Goal: Task Accomplishment & Management: Complete application form

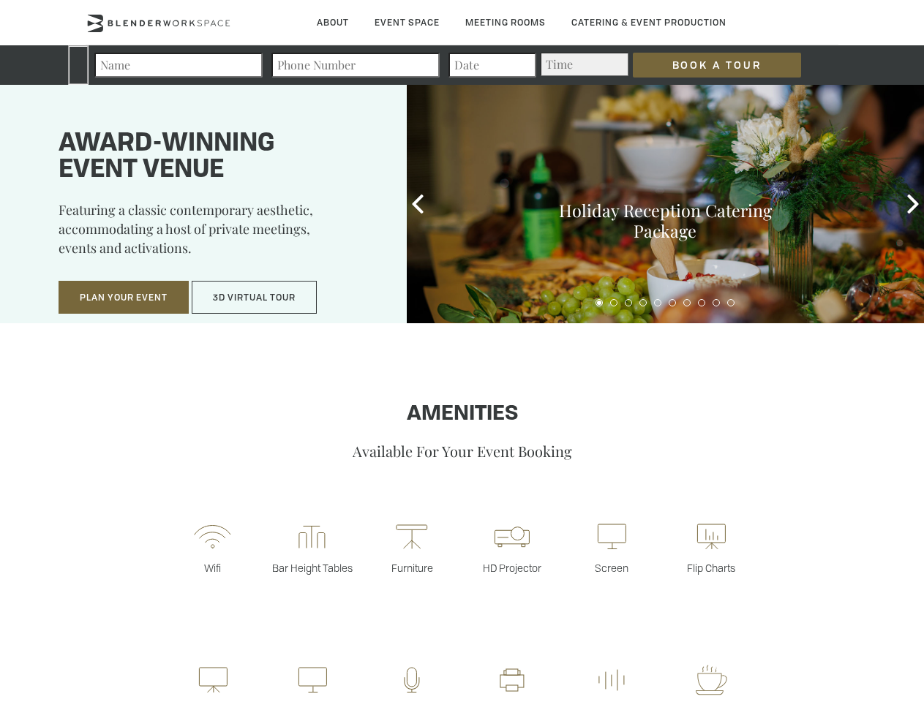
click at [717, 65] on input "Book a Tour" at bounding box center [717, 65] width 168 height 25
click at [124, 298] on button "Plan Your Event" at bounding box center [124, 298] width 130 height 34
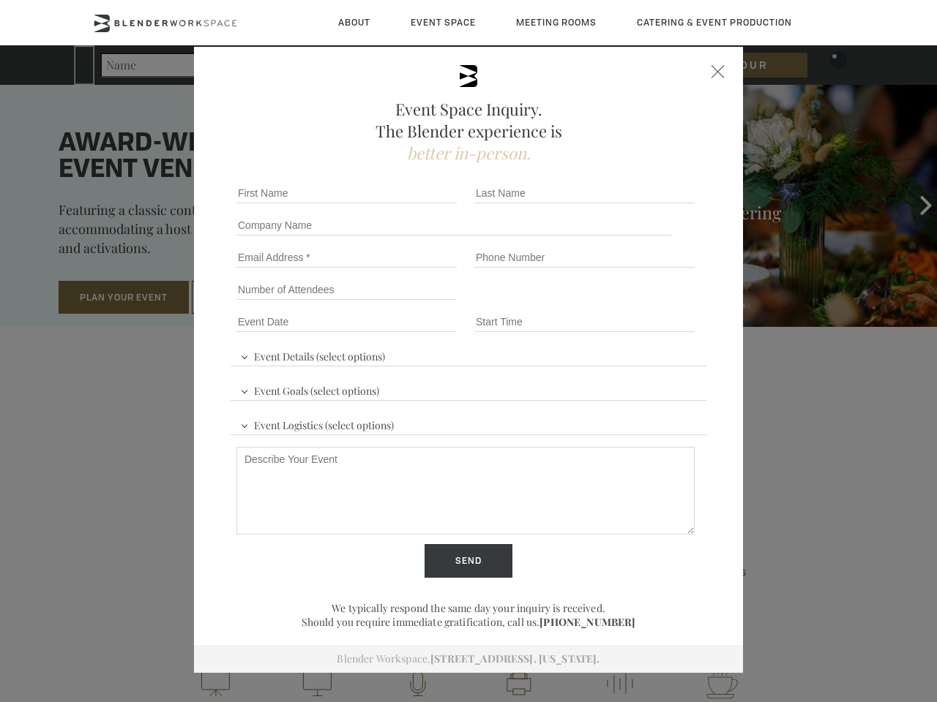
click at [255, 298] on input "Number of Attendees" at bounding box center [346, 290] width 220 height 20
click at [418, 204] on div "First name *" at bounding box center [349, 193] width 238 height 32
click at [913, 204] on div "Event Space Inquiry. The Blender experience is better in-person. Event Details …" at bounding box center [468, 351] width 937 height 702
click at [599, 303] on fieldset "Number of Attendees Budget Range" at bounding box center [468, 290] width 476 height 32
click at [614, 303] on fieldset "Number of Attendees Budget Range" at bounding box center [468, 290] width 476 height 32
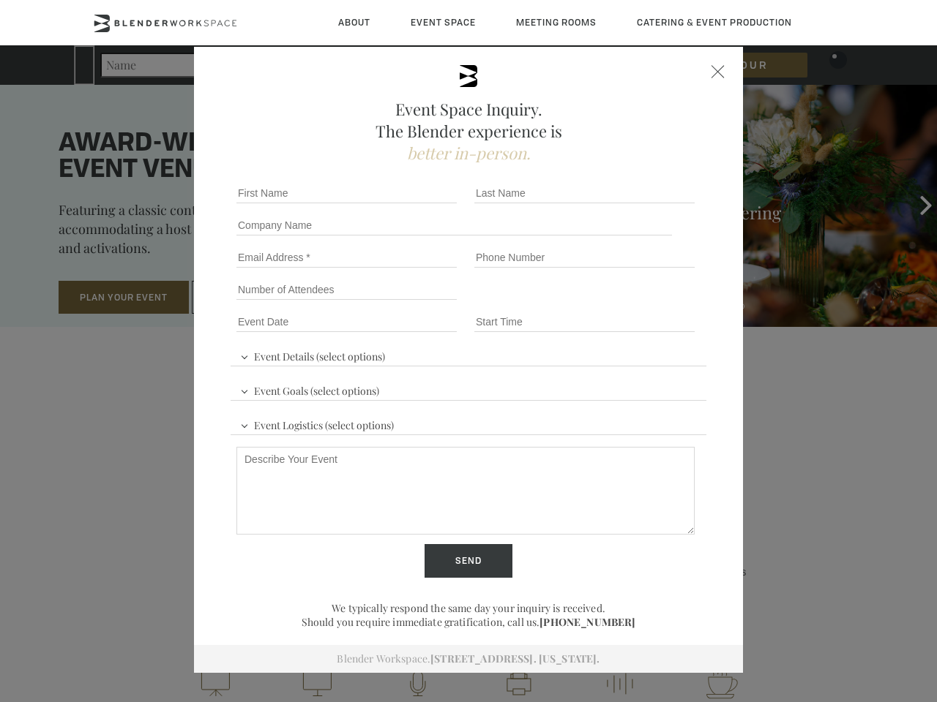
click at [629, 303] on fieldset "Number of Attendees Budget Range" at bounding box center [468, 290] width 476 height 32
click at [643, 303] on fieldset "Number of Attendees Budget Range" at bounding box center [468, 290] width 476 height 32
click at [658, 303] on fieldset "Number of Attendees Budget Range" at bounding box center [468, 290] width 476 height 32
